Goal: Information Seeking & Learning: Learn about a topic

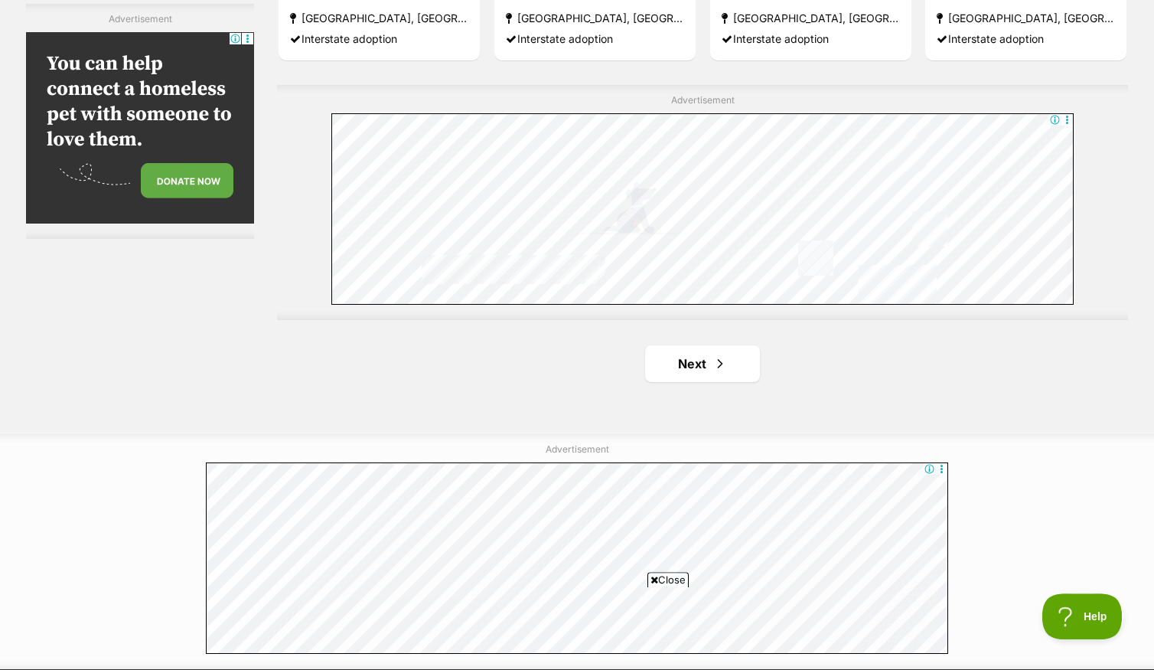
scroll to position [2829, 0]
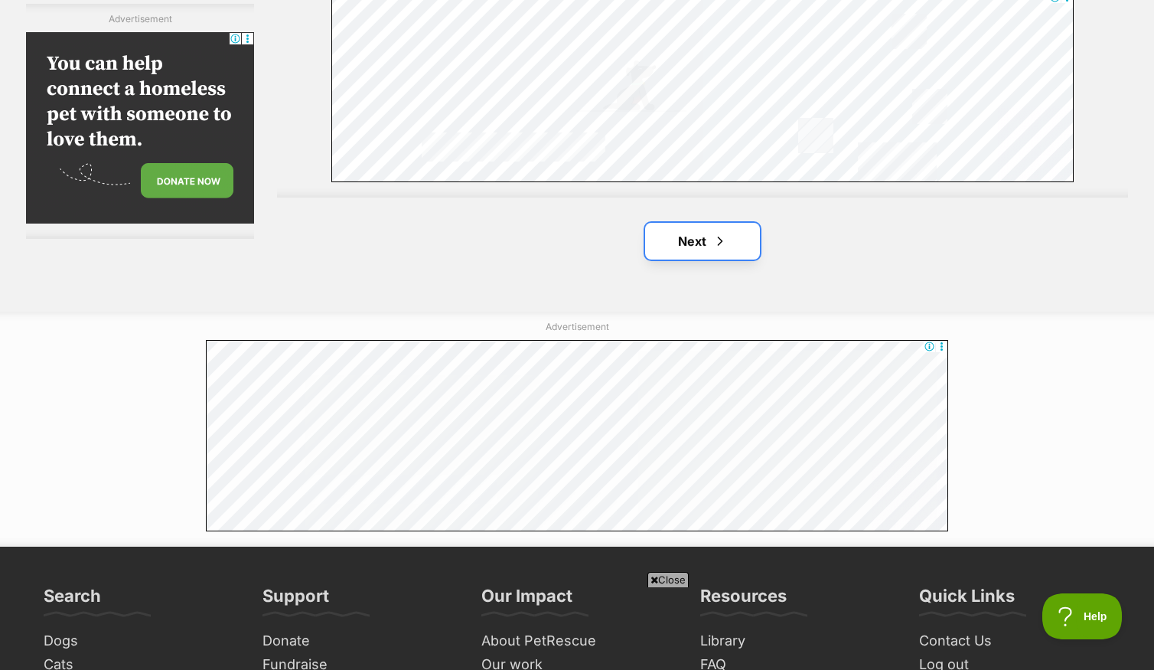
click at [712, 245] on span "Next page" at bounding box center [719, 241] width 15 height 18
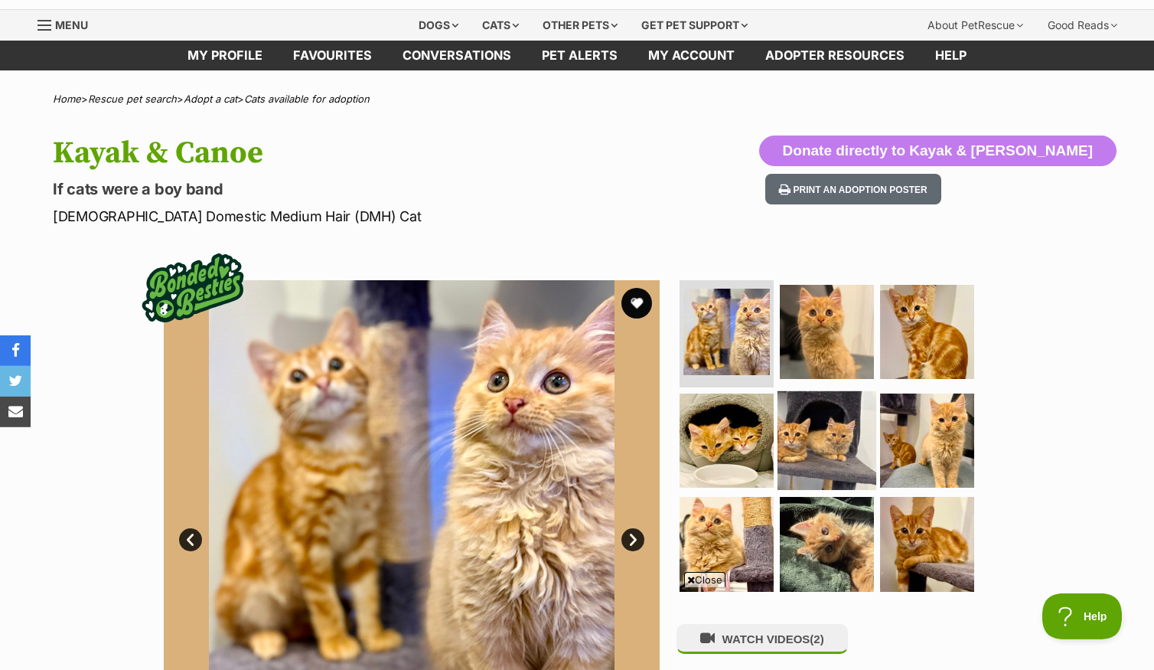
scroll to position [159, 0]
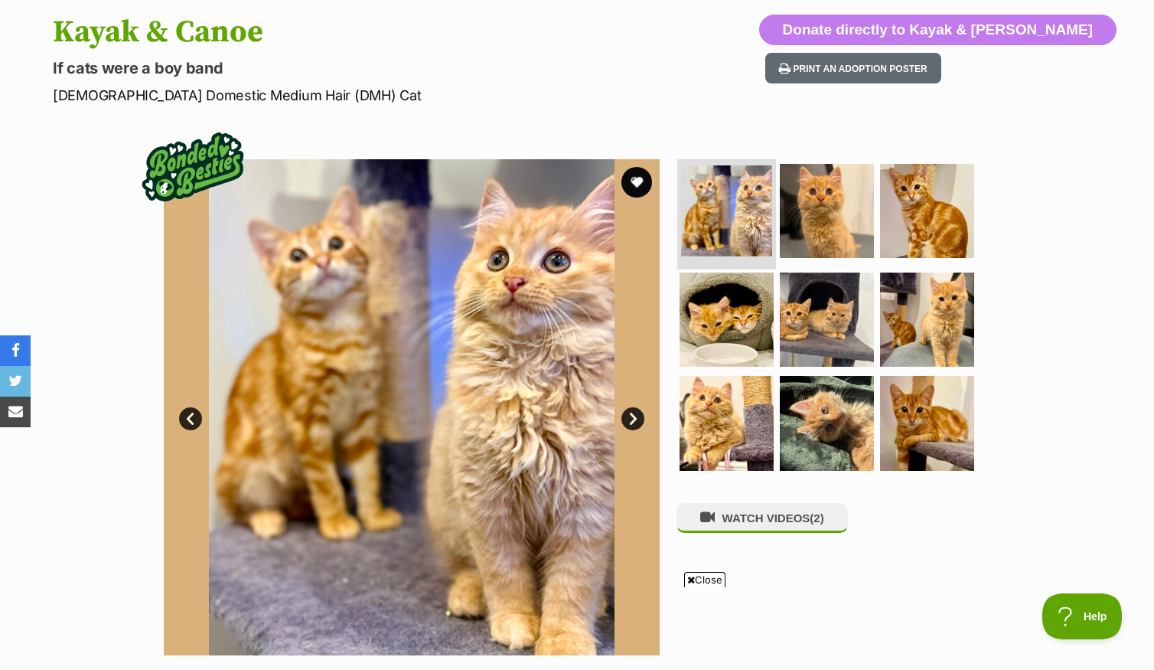
click at [735, 230] on img at bounding box center [726, 210] width 91 height 91
click at [815, 224] on img at bounding box center [827, 210] width 99 height 99
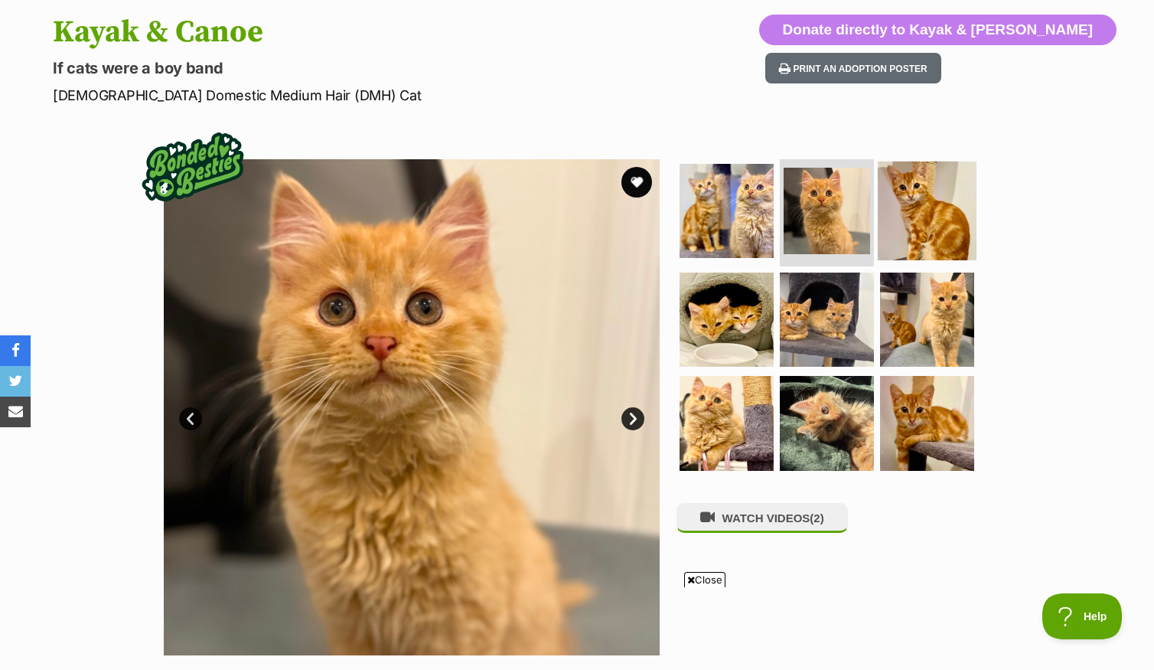
scroll to position [0, 0]
click at [944, 234] on img at bounding box center [927, 210] width 99 height 99
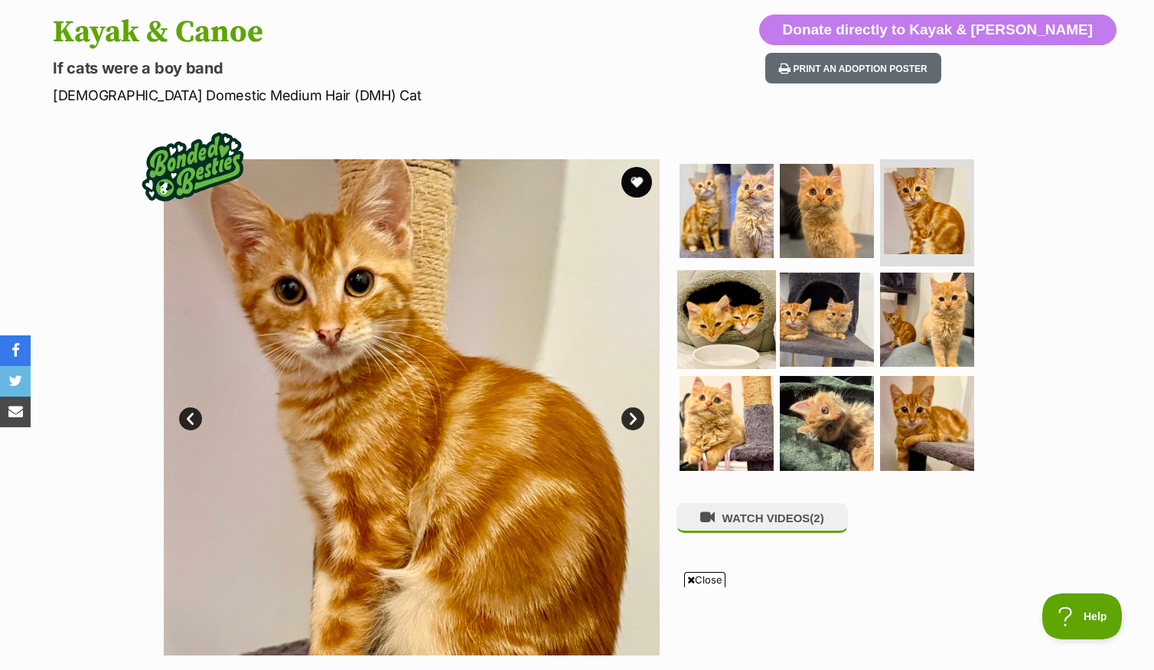
click at [705, 315] on img at bounding box center [726, 318] width 99 height 99
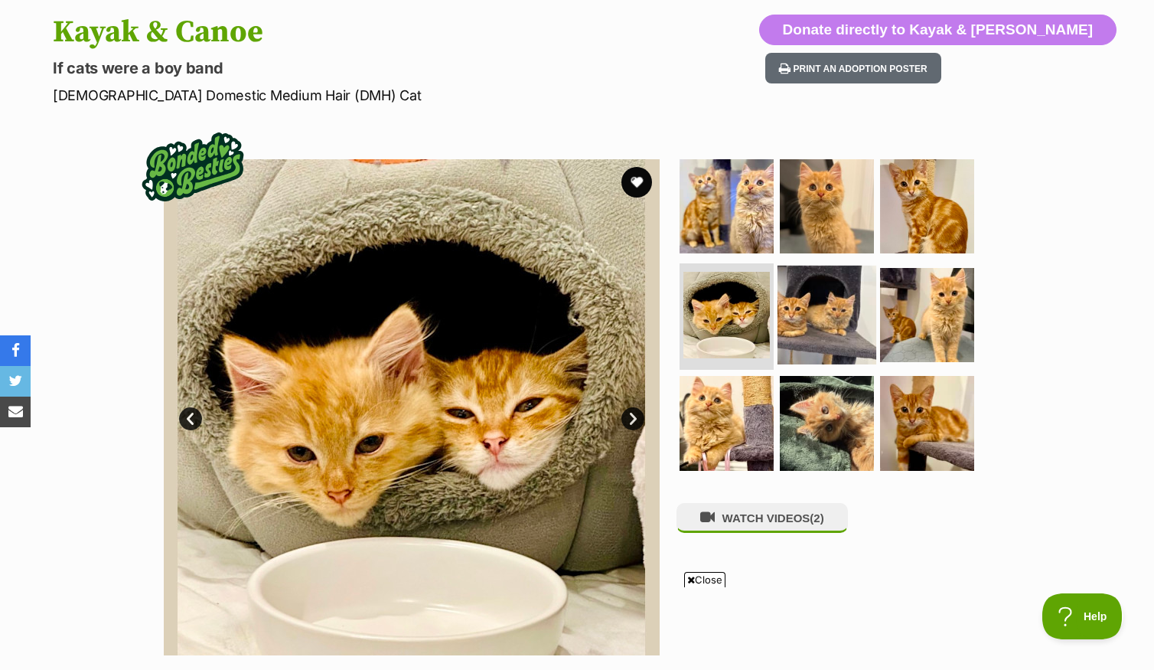
click at [820, 332] on img at bounding box center [827, 314] width 99 height 99
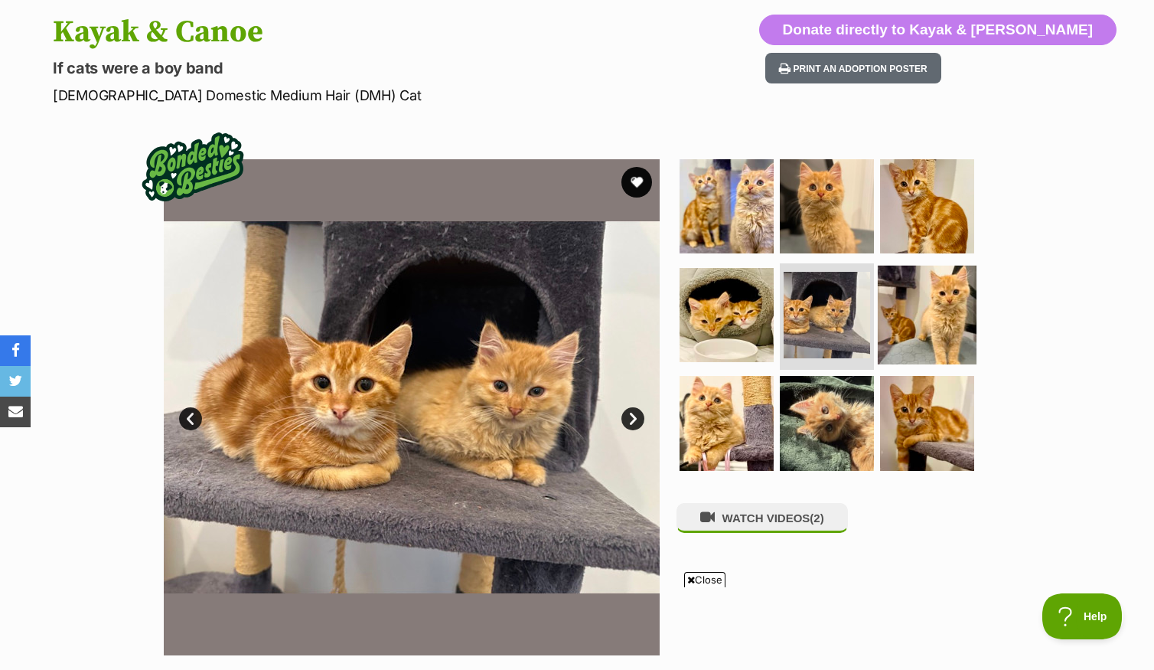
click at [922, 325] on img at bounding box center [927, 314] width 99 height 99
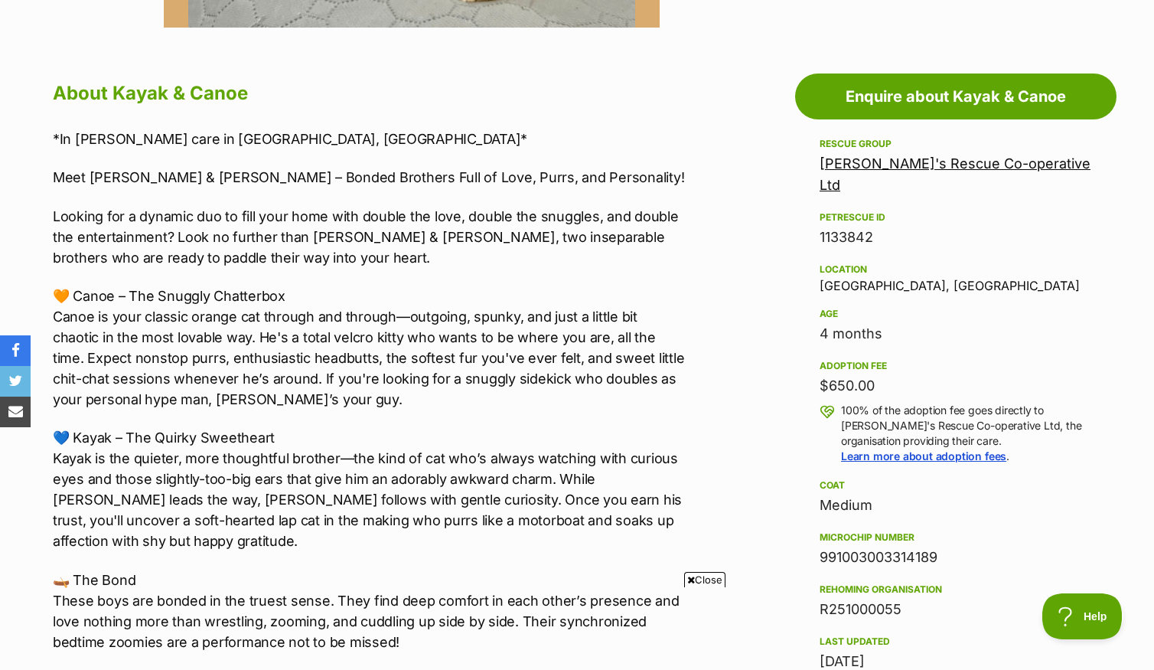
scroll to position [894, 0]
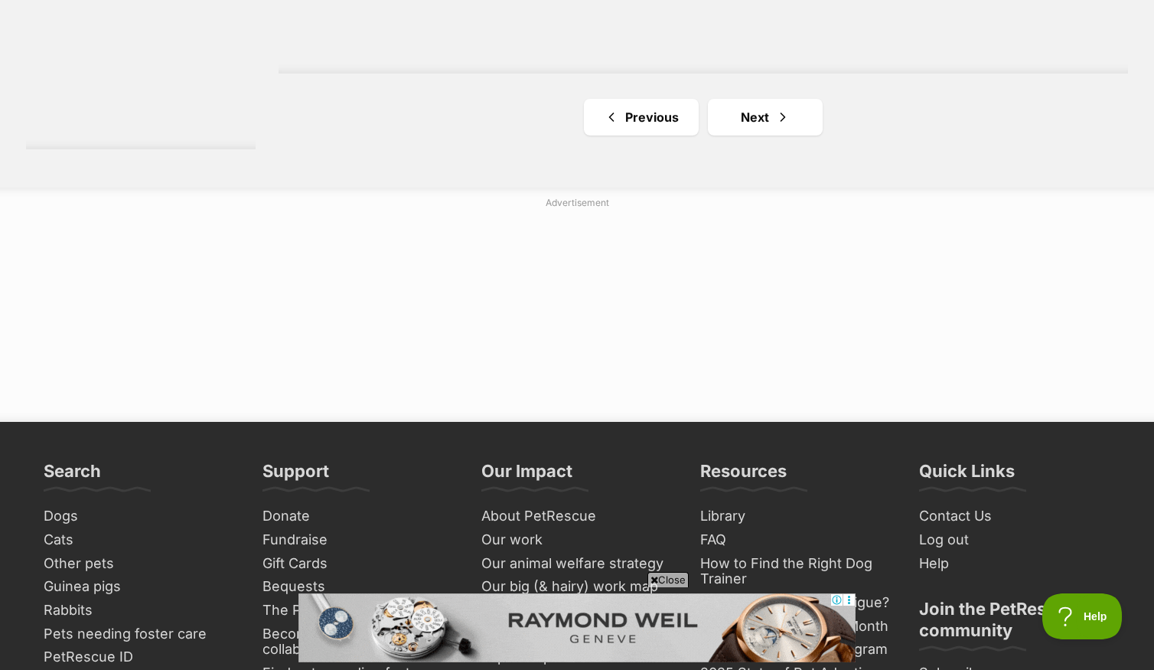
scroll to position [2804, 0]
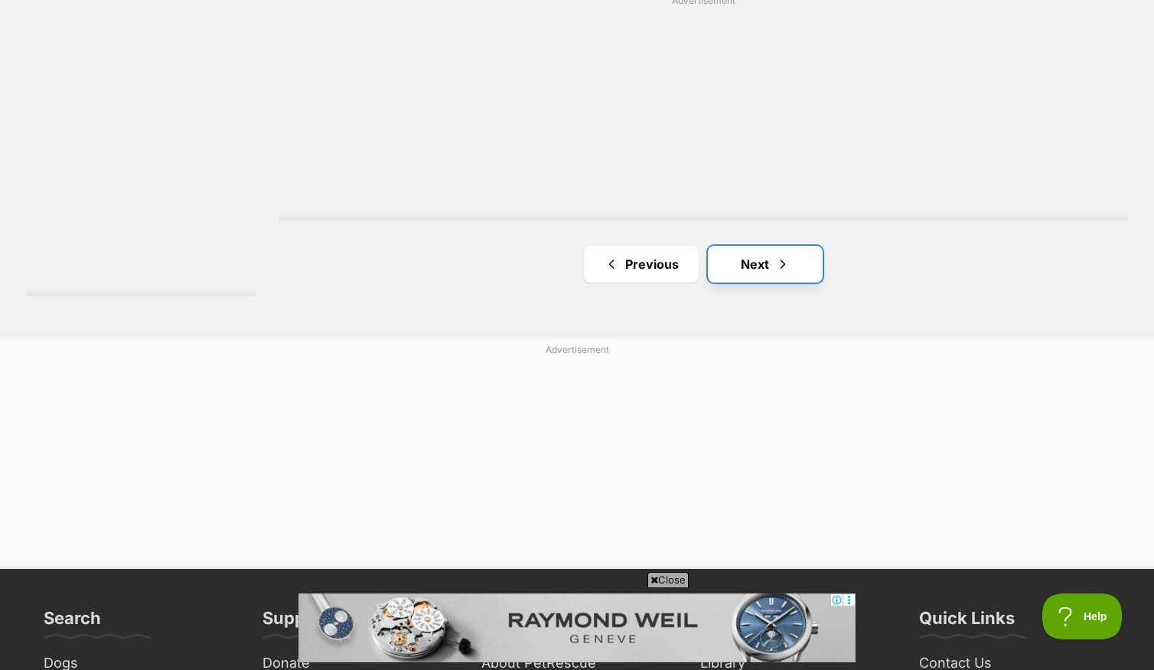
drag, startPoint x: 768, startPoint y: 269, endPoint x: 755, endPoint y: 272, distance: 14.1
click at [768, 270] on link "Next" at bounding box center [765, 264] width 115 height 37
